Goal: Information Seeking & Learning: Learn about a topic

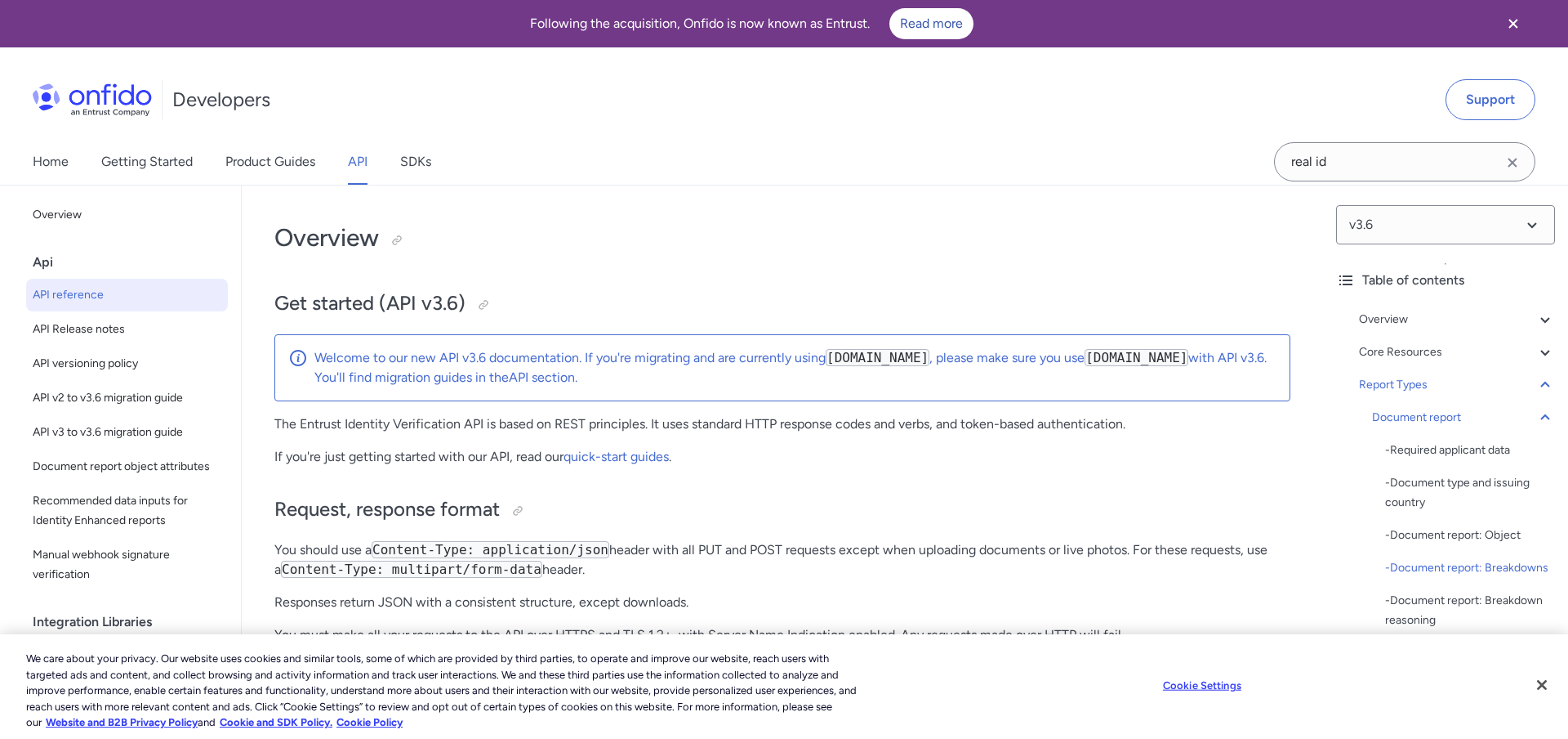
scroll to position [64765, 0]
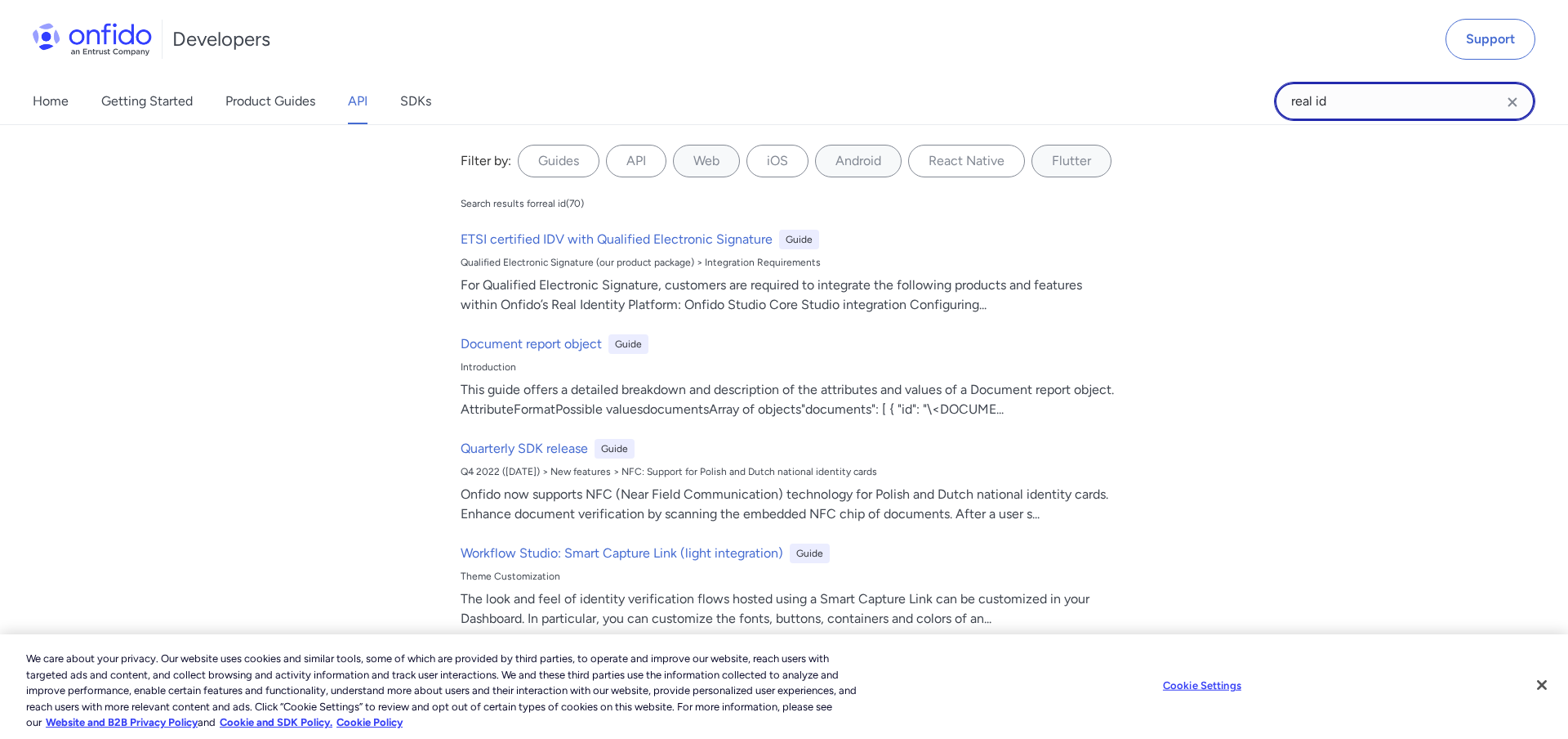
drag, startPoint x: 1358, startPoint y: 93, endPoint x: 1272, endPoint y: 98, distance: 86.1
click at [1274, 98] on input "real id" at bounding box center [1405, 101] width 262 height 39
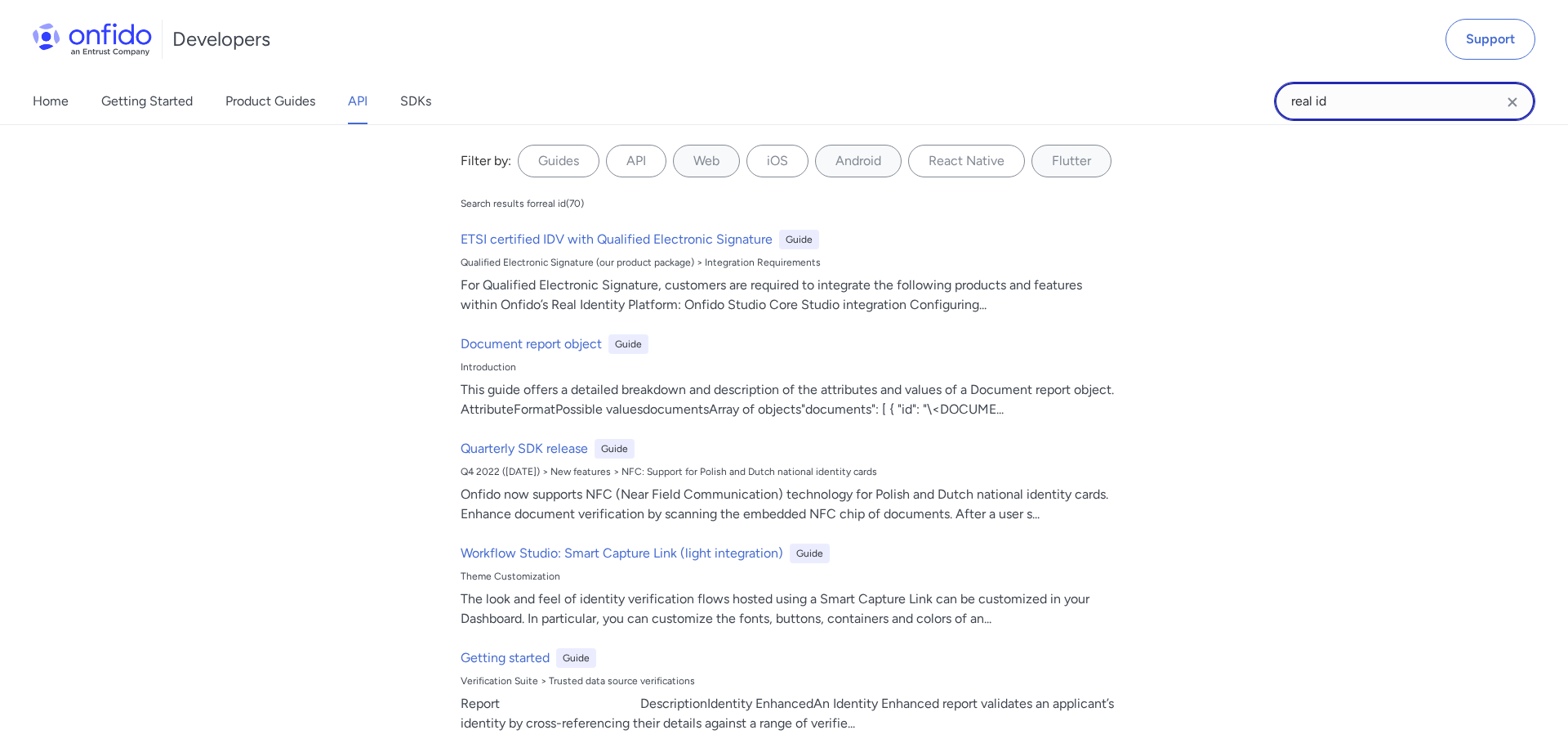
click at [1332, 100] on input "real id" at bounding box center [1405, 101] width 262 height 39
type input "emulation"
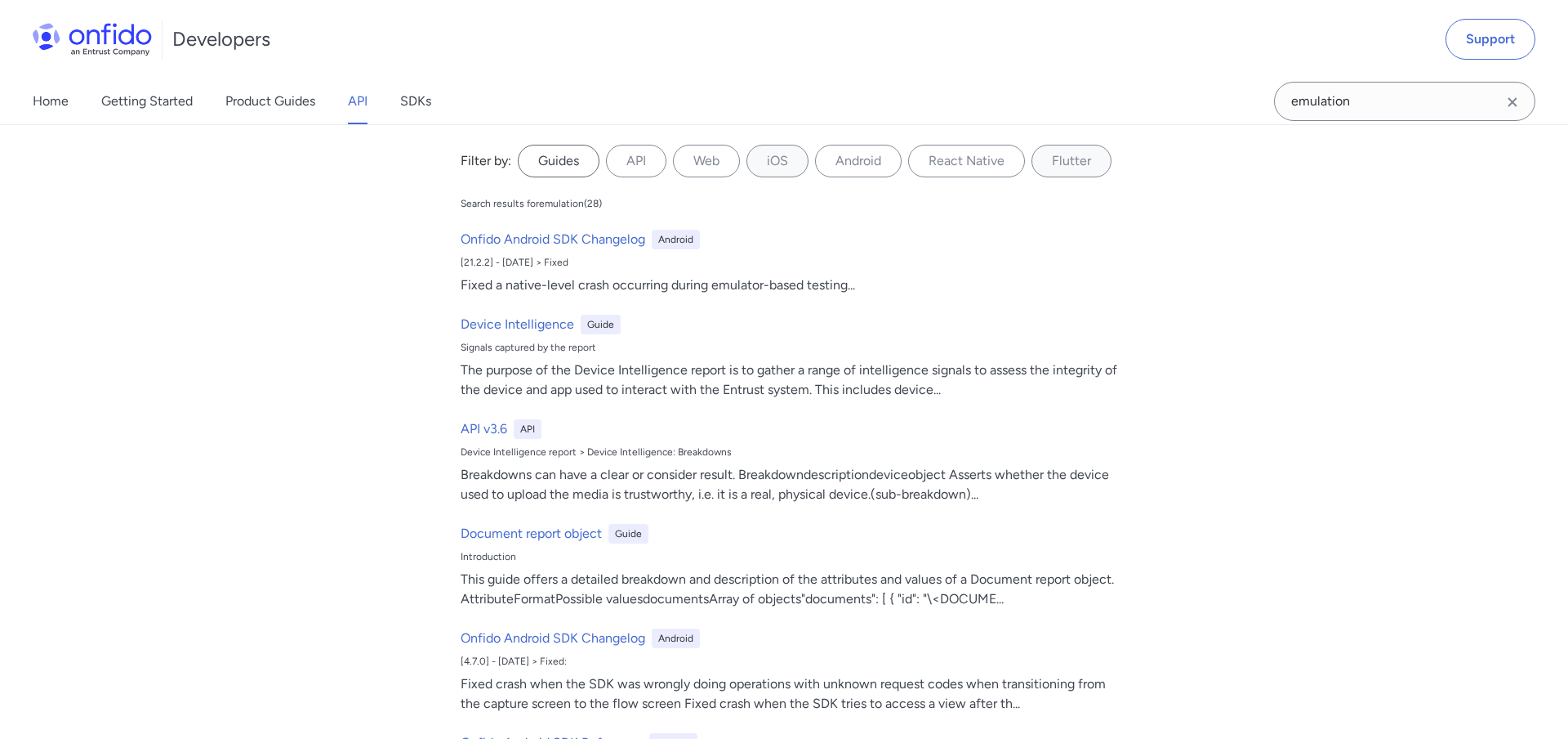
click at [537, 168] on label "Guides" at bounding box center [559, 161] width 82 height 33
click at [0, 0] on input "Guides" at bounding box center [0, 0] width 0 height 0
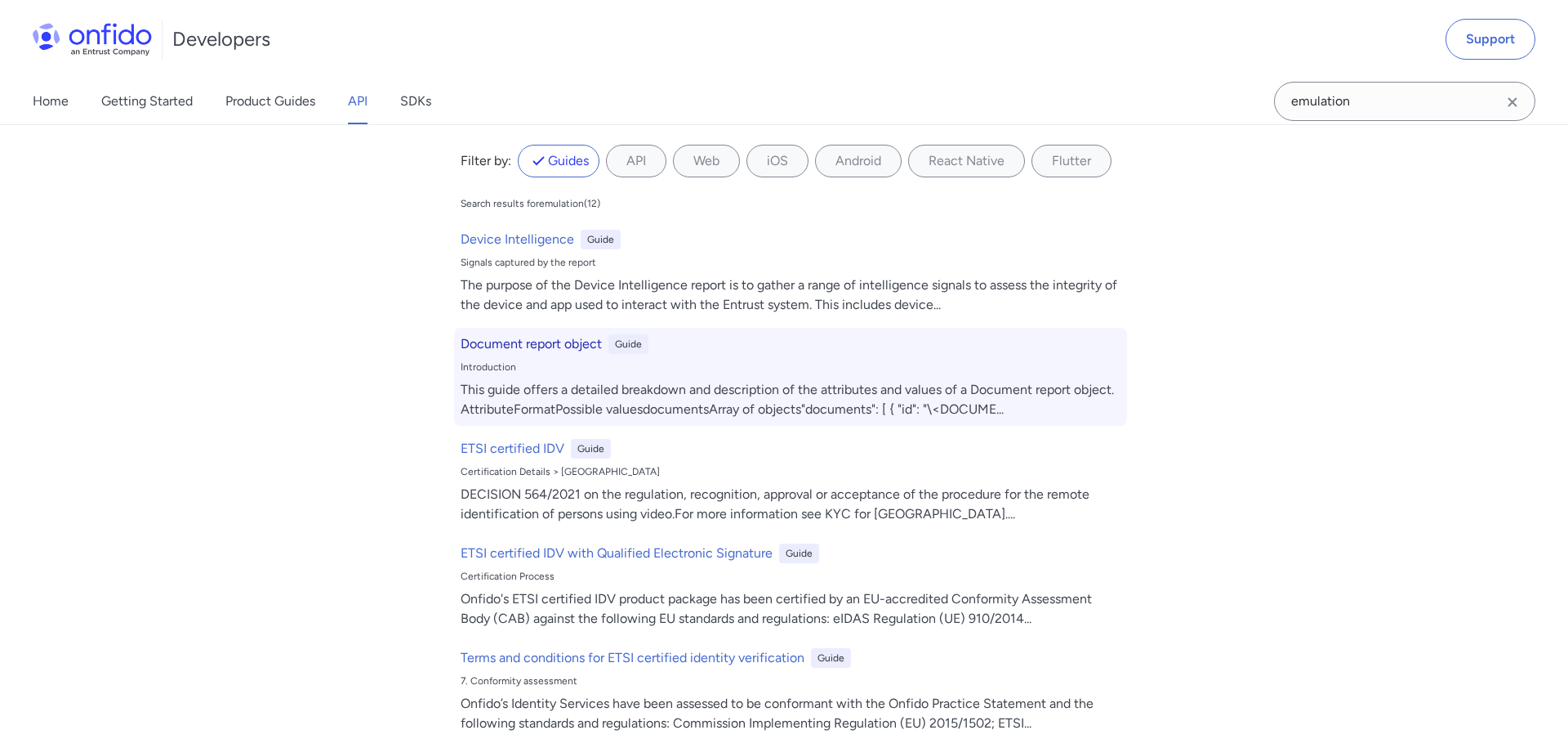
scroll to position [63516, 0]
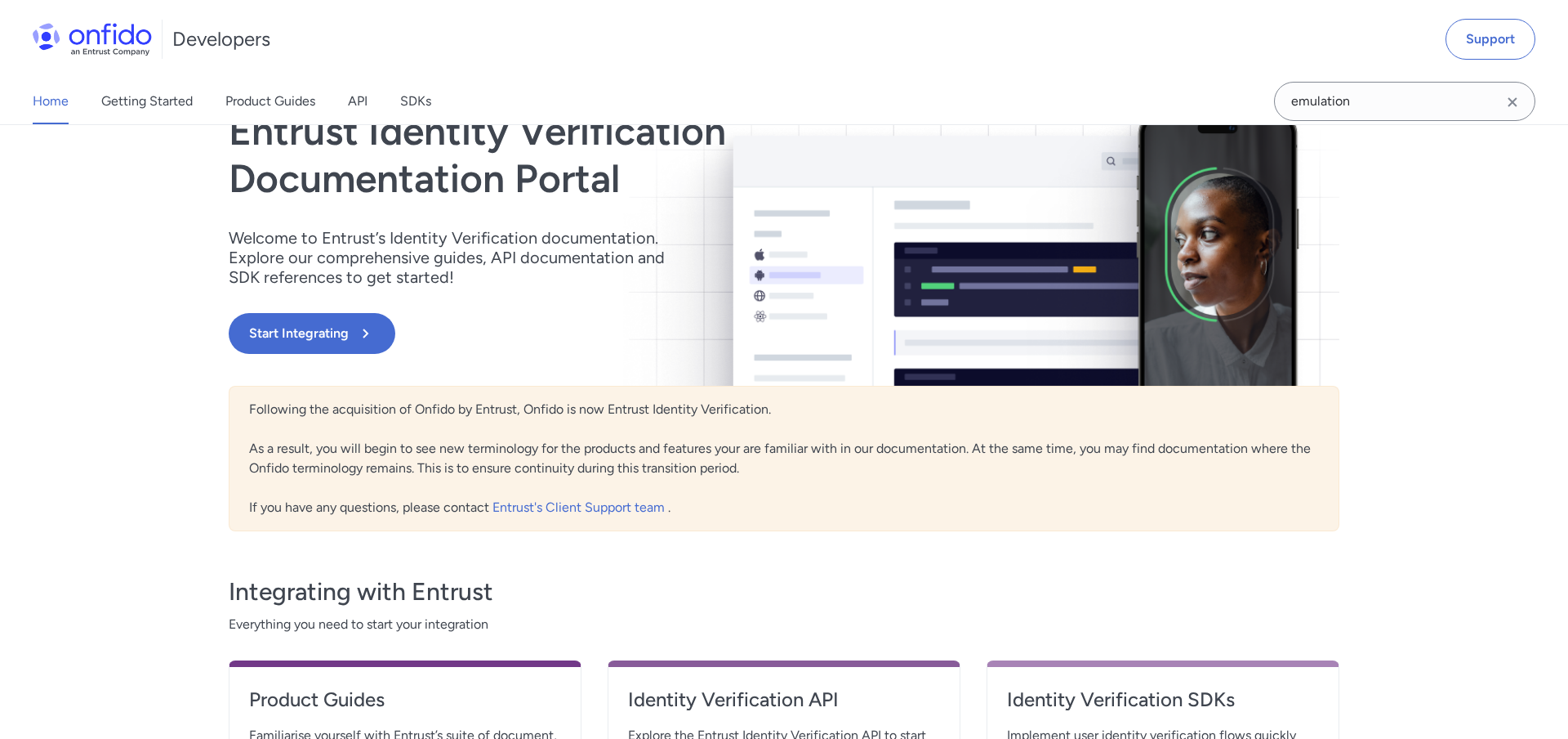
scroll to position [417, 0]
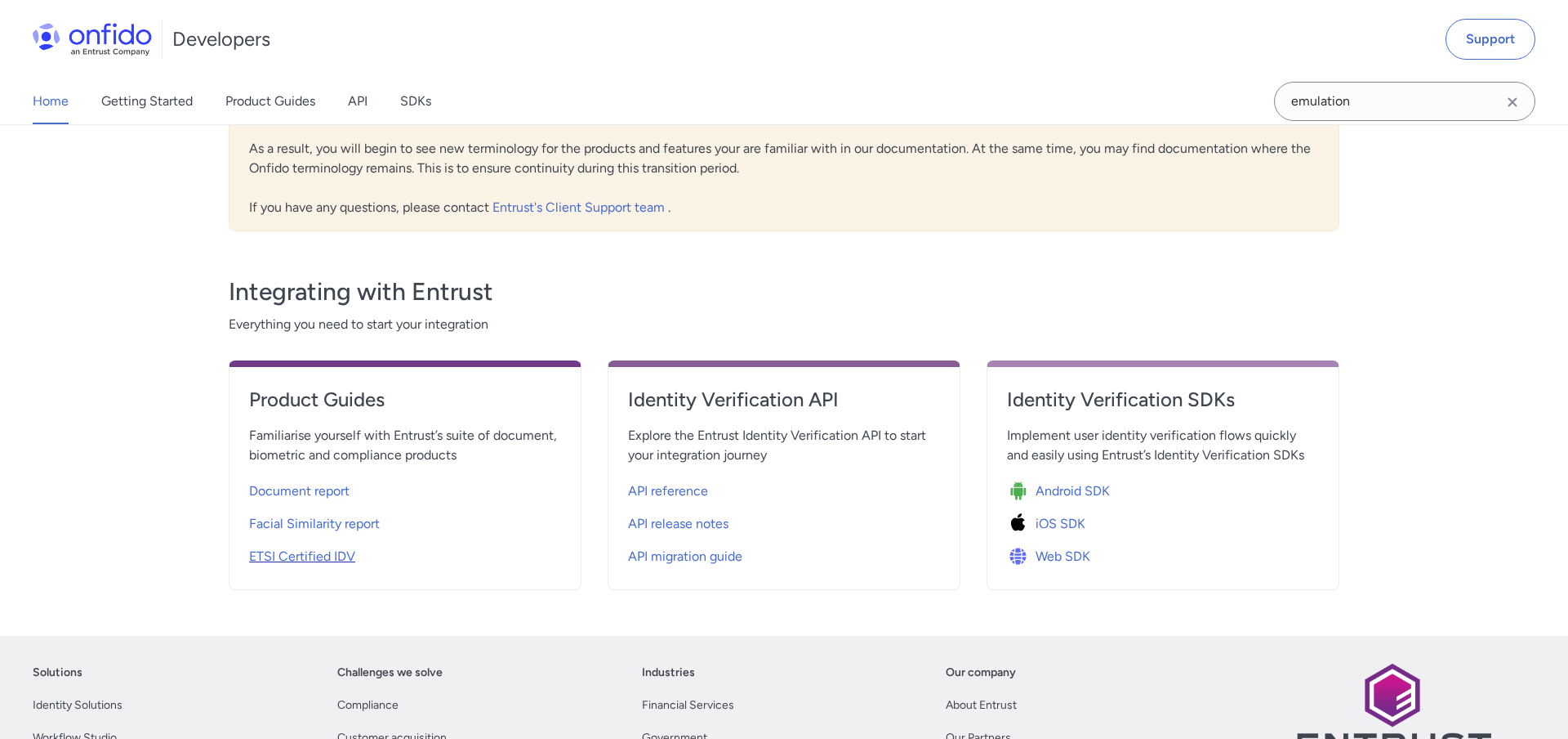
click at [267, 556] on span "ETSI Certified IDV" at bounding box center [303, 557] width 106 height 20
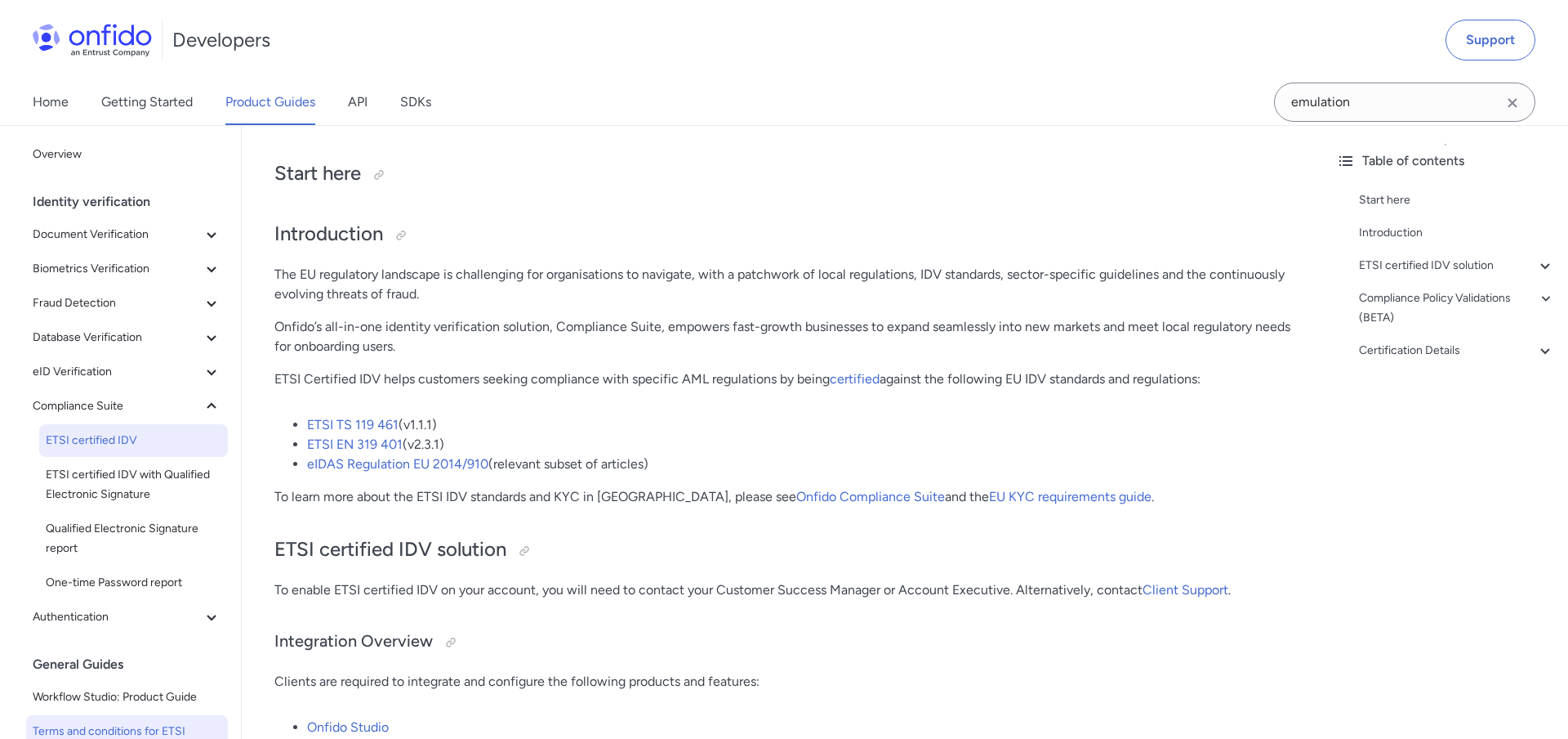
scroll to position [167, 0]
